Goal: Transaction & Acquisition: Subscribe to service/newsletter

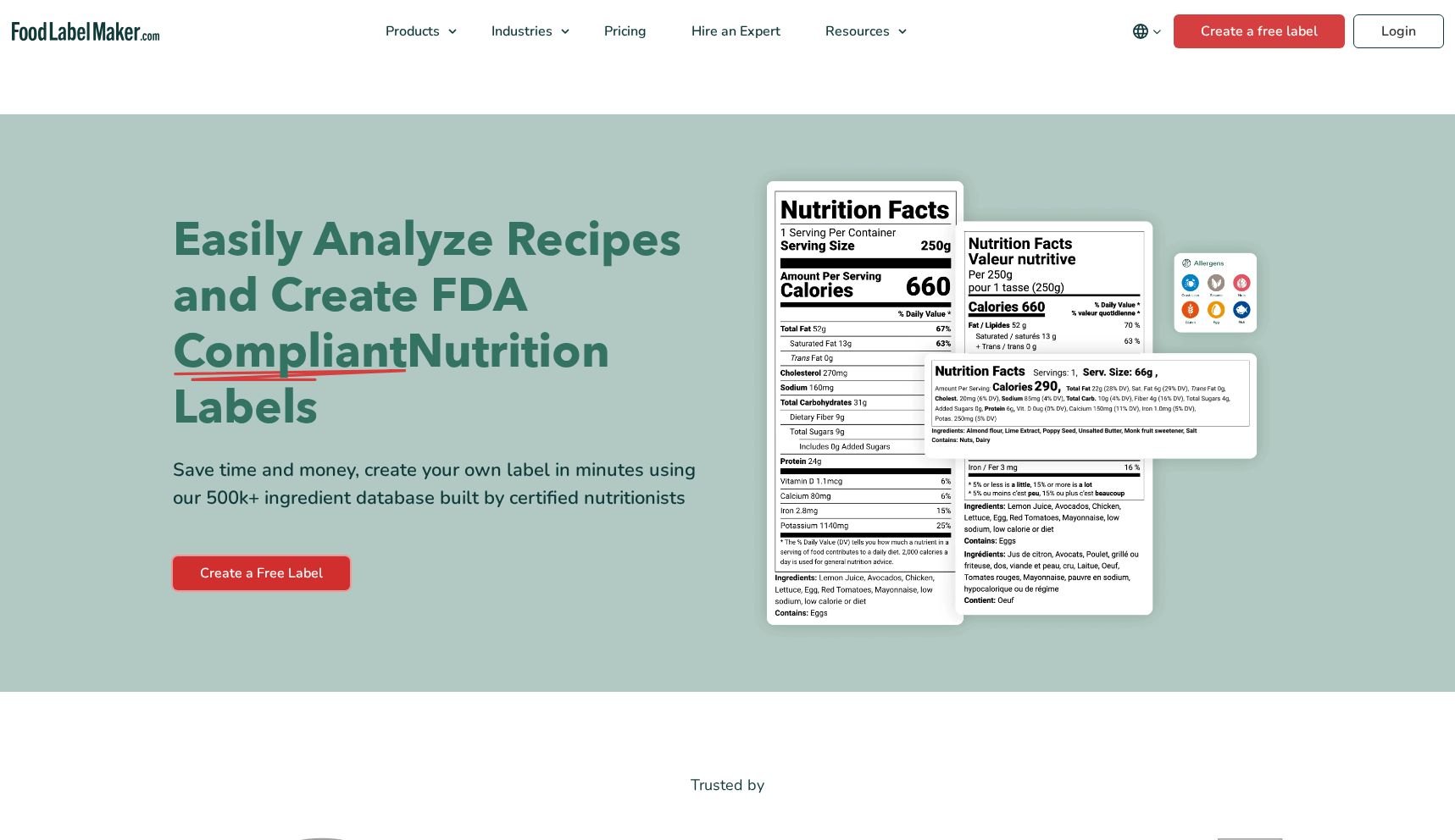
click at [249, 571] on link "Create a Free Label" at bounding box center [262, 573] width 177 height 34
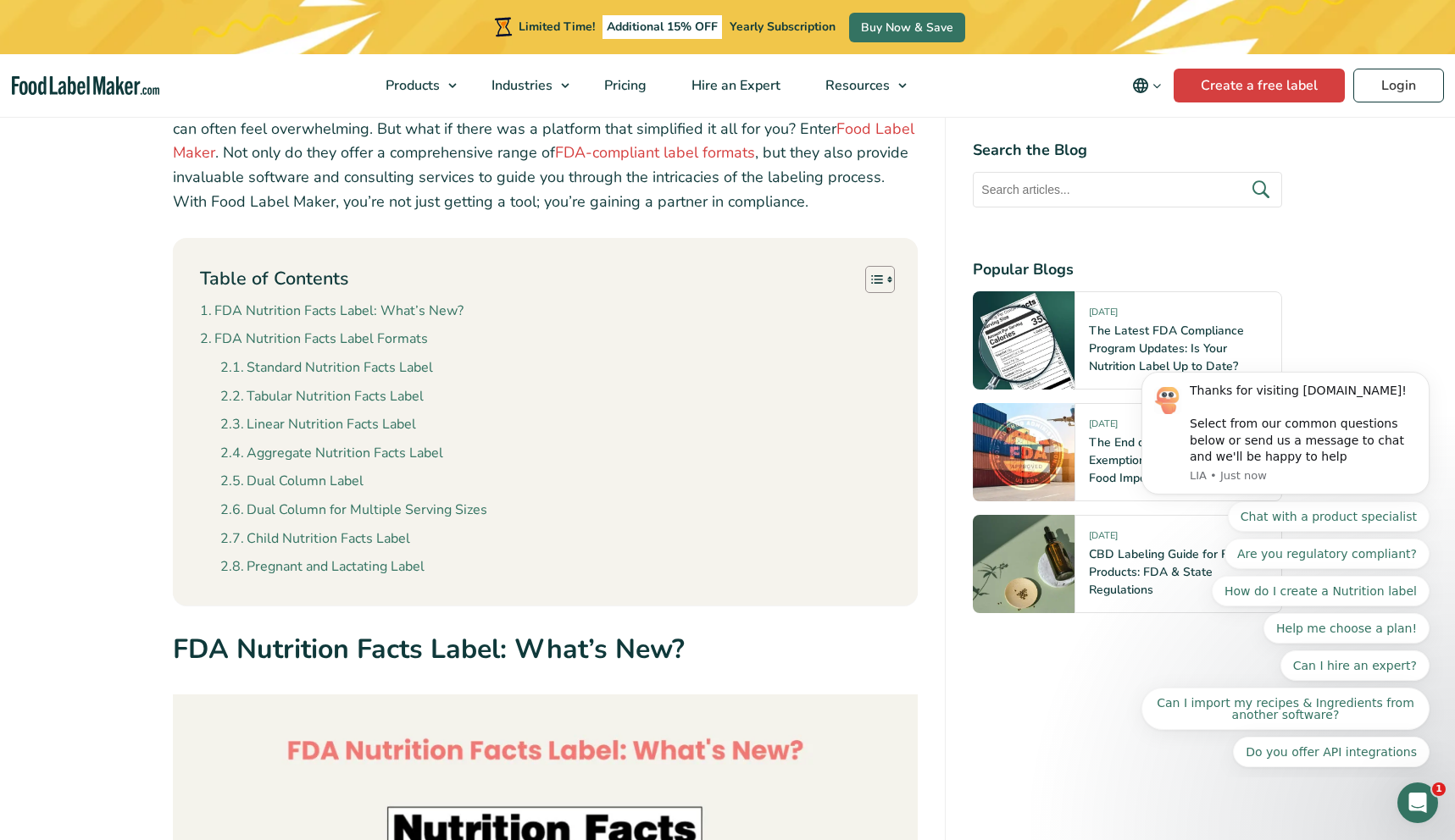
scroll to position [569, 0]
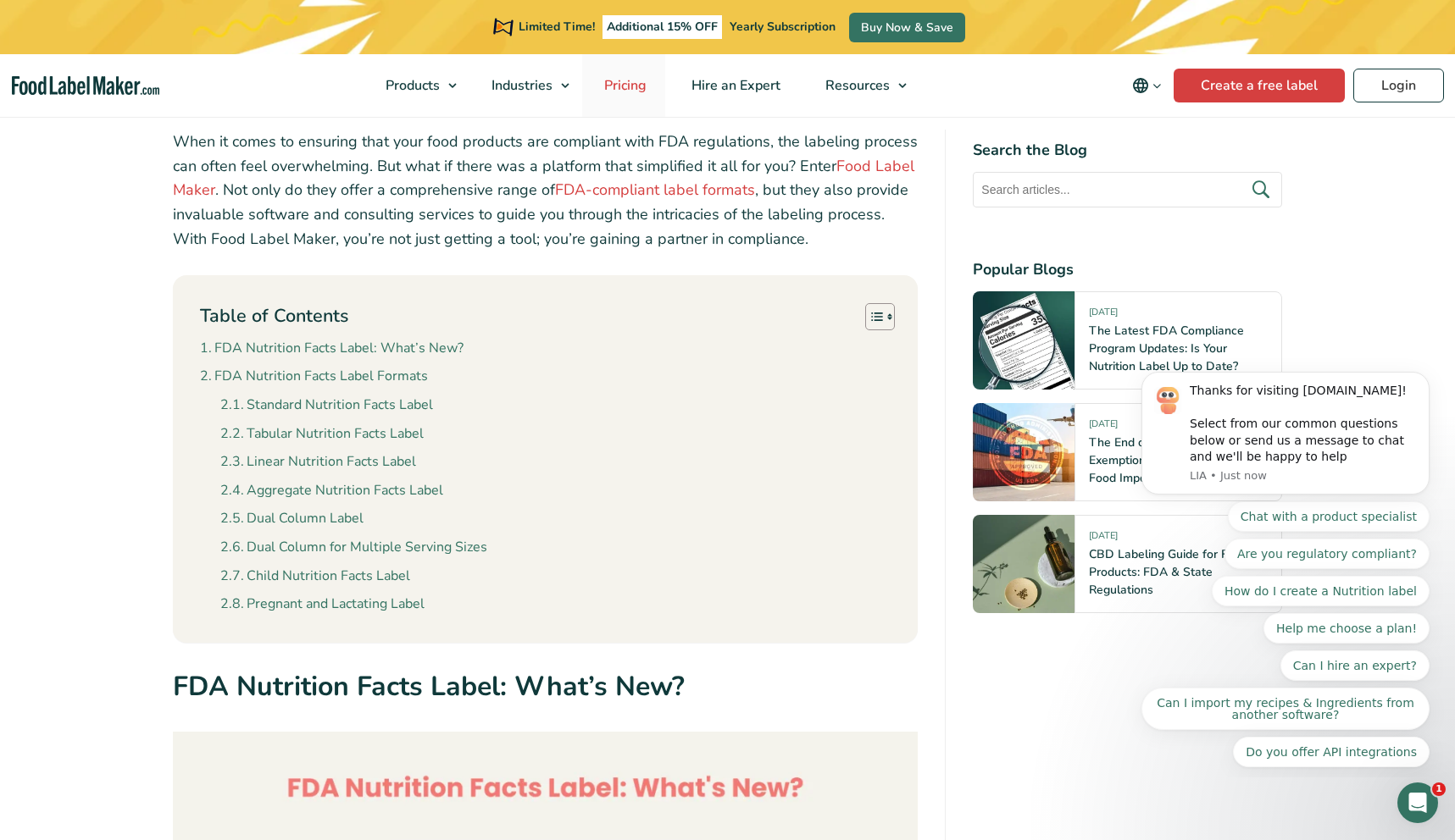
click at [640, 91] on span "Pricing" at bounding box center [623, 86] width 49 height 19
